Goal: Task Accomplishment & Management: Use online tool/utility

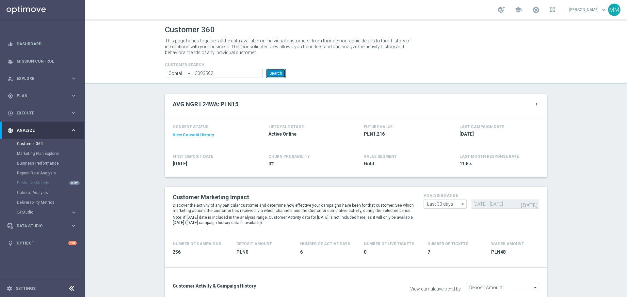
scroll to position [98, 0]
click at [280, 73] on button "Search" at bounding box center [276, 73] width 20 height 9
click at [234, 73] on input "3093592" at bounding box center [228, 73] width 70 height 9
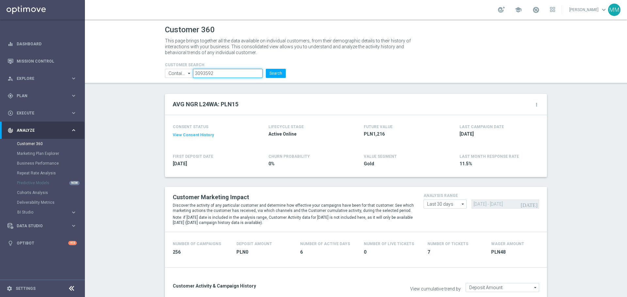
paste input "1311117"
type input "1311117"
click at [273, 71] on button "Search" at bounding box center [276, 73] width 20 height 9
